Goal: Find specific page/section: Find specific page/section

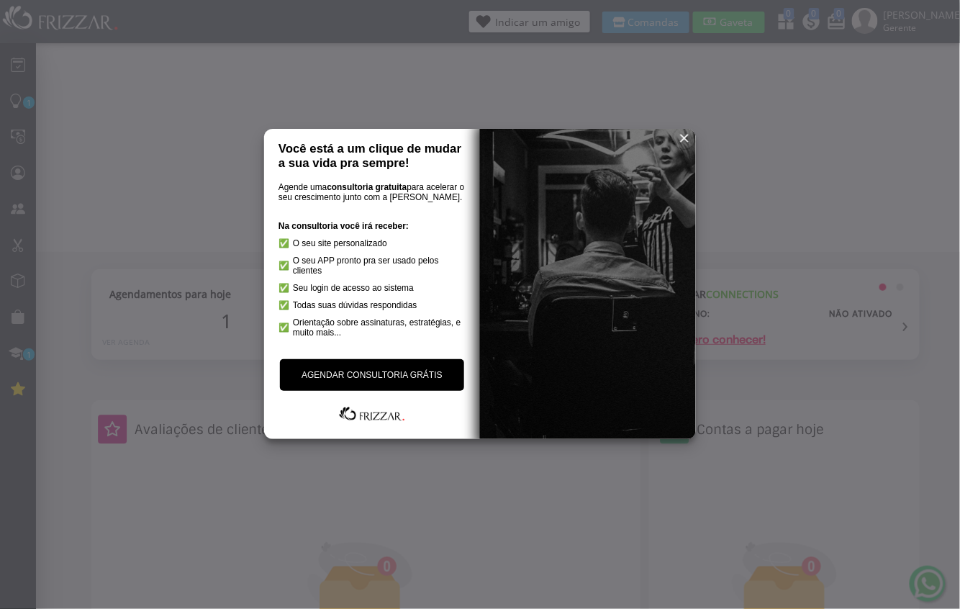
click at [905, 427] on div at bounding box center [480, 304] width 960 height 609
drag, startPoint x: 206, startPoint y: 76, endPoint x: 183, endPoint y: 86, distance: 25.1
click at [209, 78] on div at bounding box center [480, 304] width 960 height 609
click at [680, 138] on span "reset" at bounding box center [684, 138] width 14 height 14
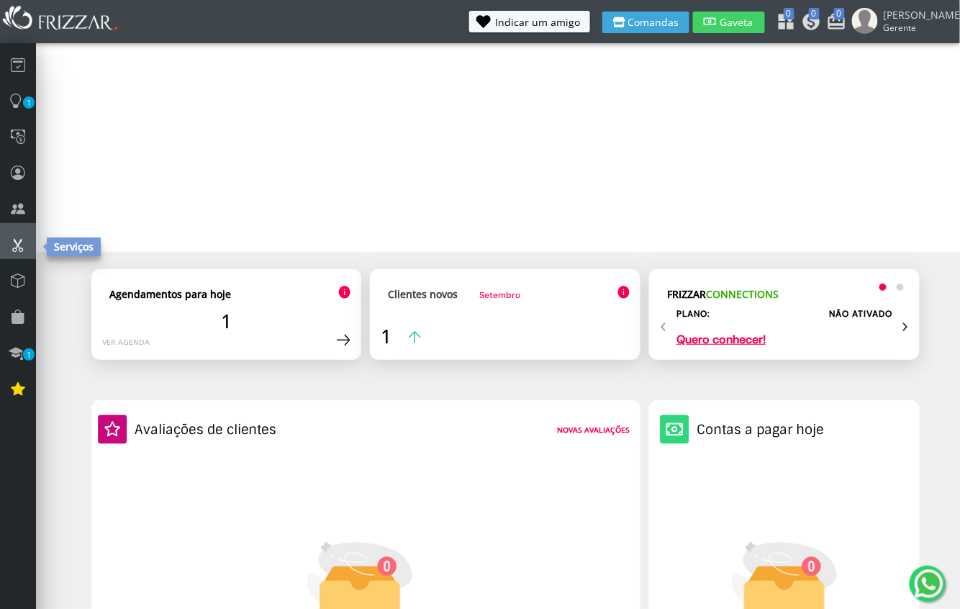
click at [16, 237] on icon at bounding box center [18, 244] width 14 height 19
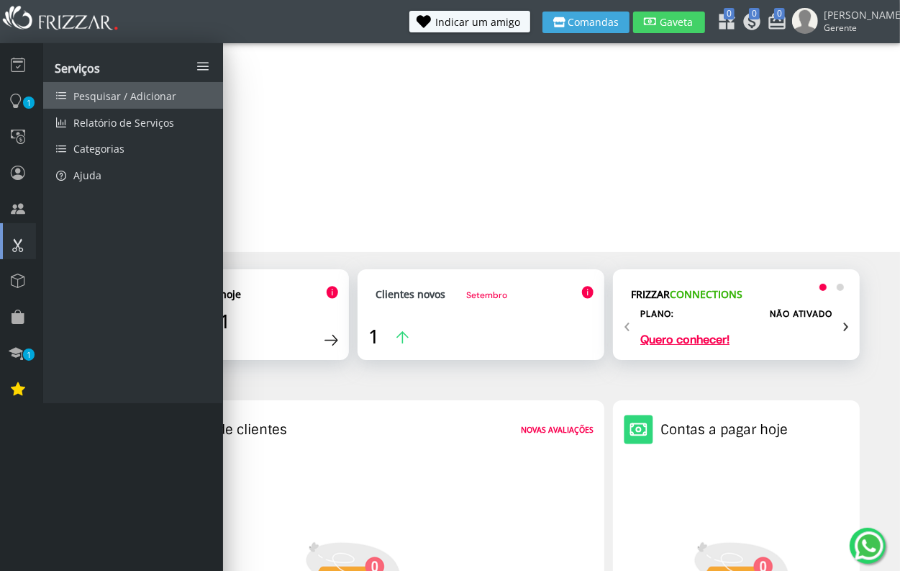
click at [132, 95] on span "Pesquisar / Adicionar" at bounding box center [124, 96] width 103 height 14
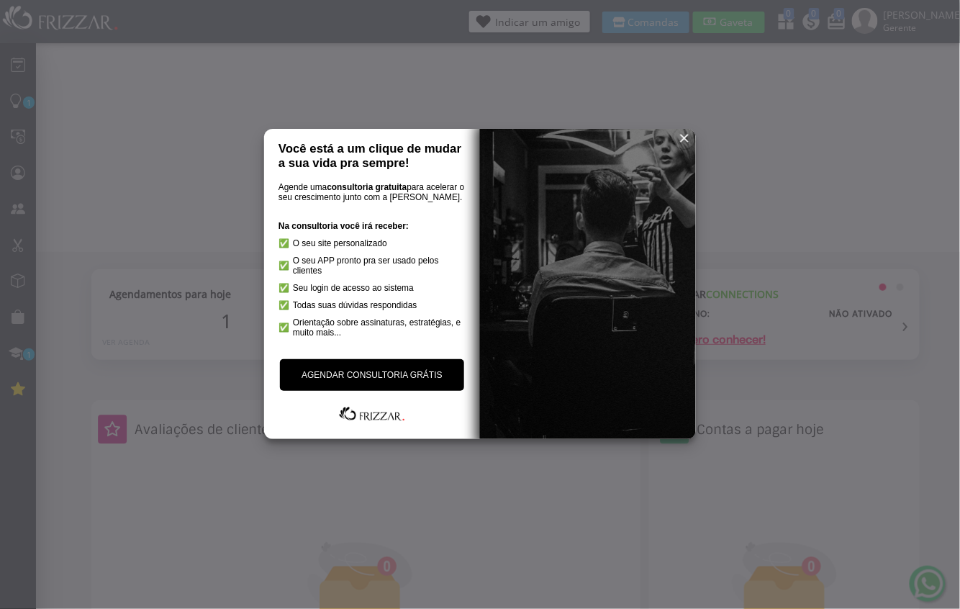
click at [508, 90] on div at bounding box center [480, 304] width 960 height 609
